Goal: Register for event/course

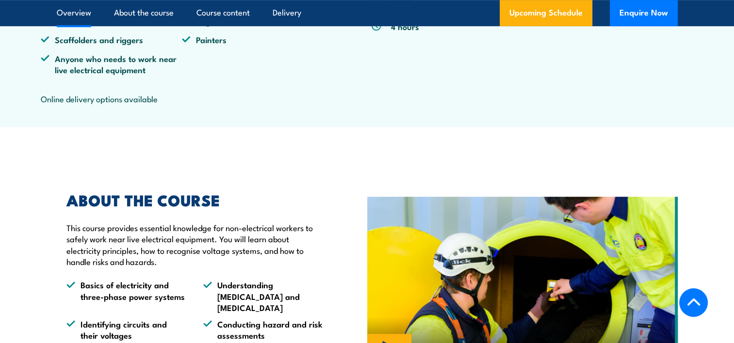
scroll to position [582, 0]
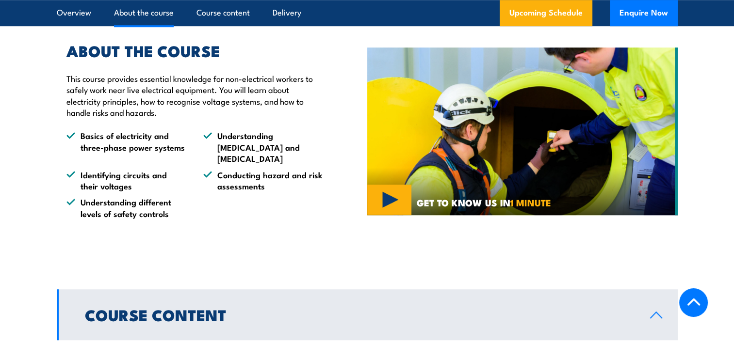
scroll to position [537, 0]
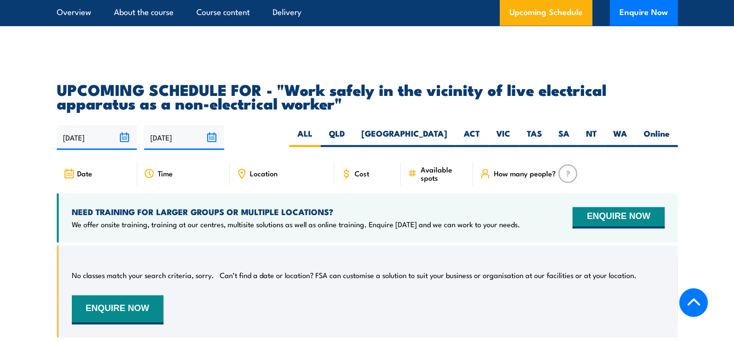
scroll to position [1507, 0]
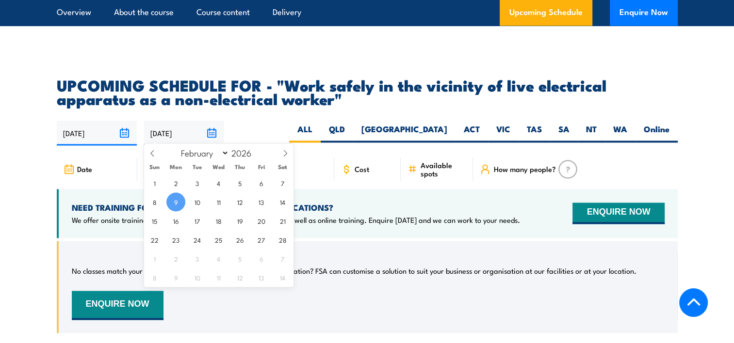
click at [211, 128] on input "[DATE]" at bounding box center [184, 133] width 80 height 25
drag, startPoint x: 283, startPoint y: 242, endPoint x: 337, endPoint y: 192, distance: 73.1
click at [283, 242] on span "28" at bounding box center [282, 239] width 19 height 19
type input "28/02/2026"
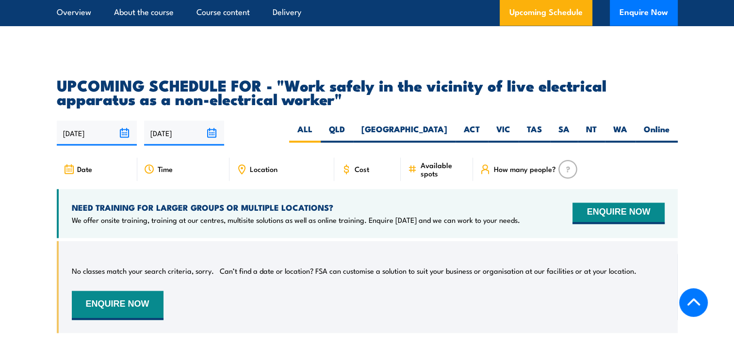
click at [322, 125] on div "13/08/2025 28/02/2026" at bounding box center [367, 133] width 621 height 25
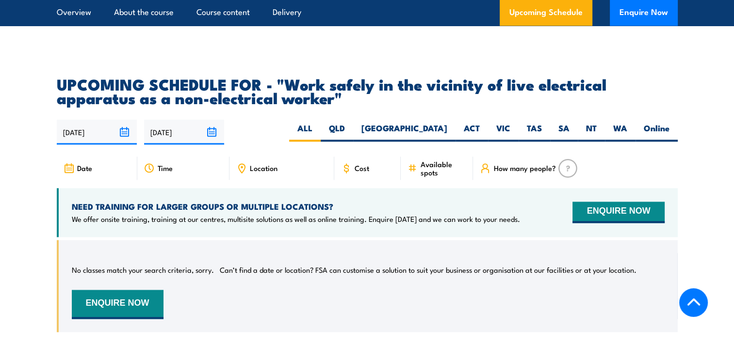
scroll to position [1484, 0]
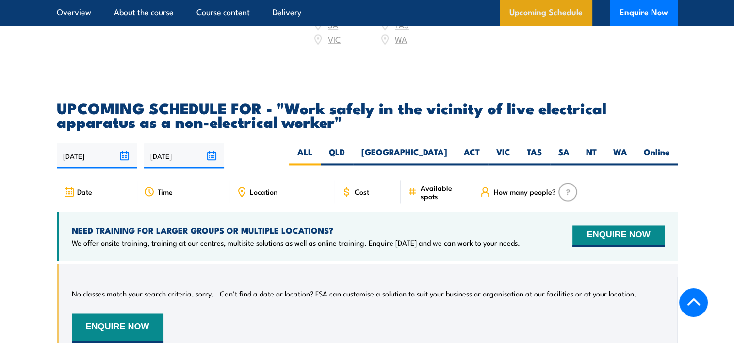
click at [543, 17] on link "Upcoming Schedule" at bounding box center [546, 13] width 93 height 26
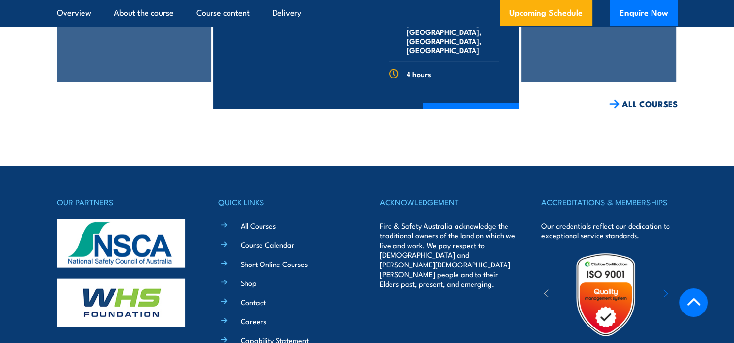
scroll to position [2233, 0]
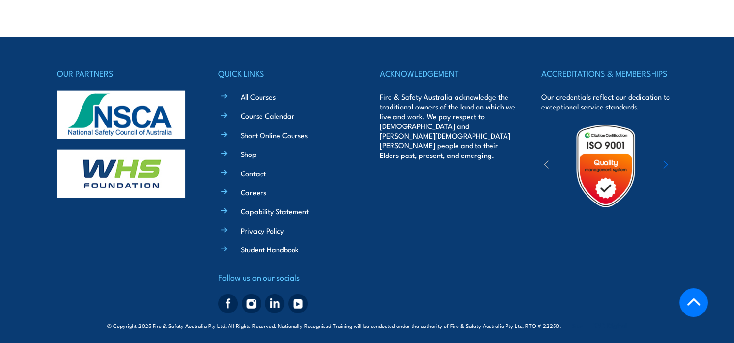
click at [459, 179] on div "ACKNOWLEDGEMENT Fire & Safety Australia acknowledge the traditional owners of t…" at bounding box center [448, 191] width 136 height 251
click at [379, 45] on div "OUR PARTNERS QUICK LINKS All Courses Course Calendar Short Online Courses Shop …" at bounding box center [367, 184] width 621 height 295
